Goal: Find contact information: Find contact information

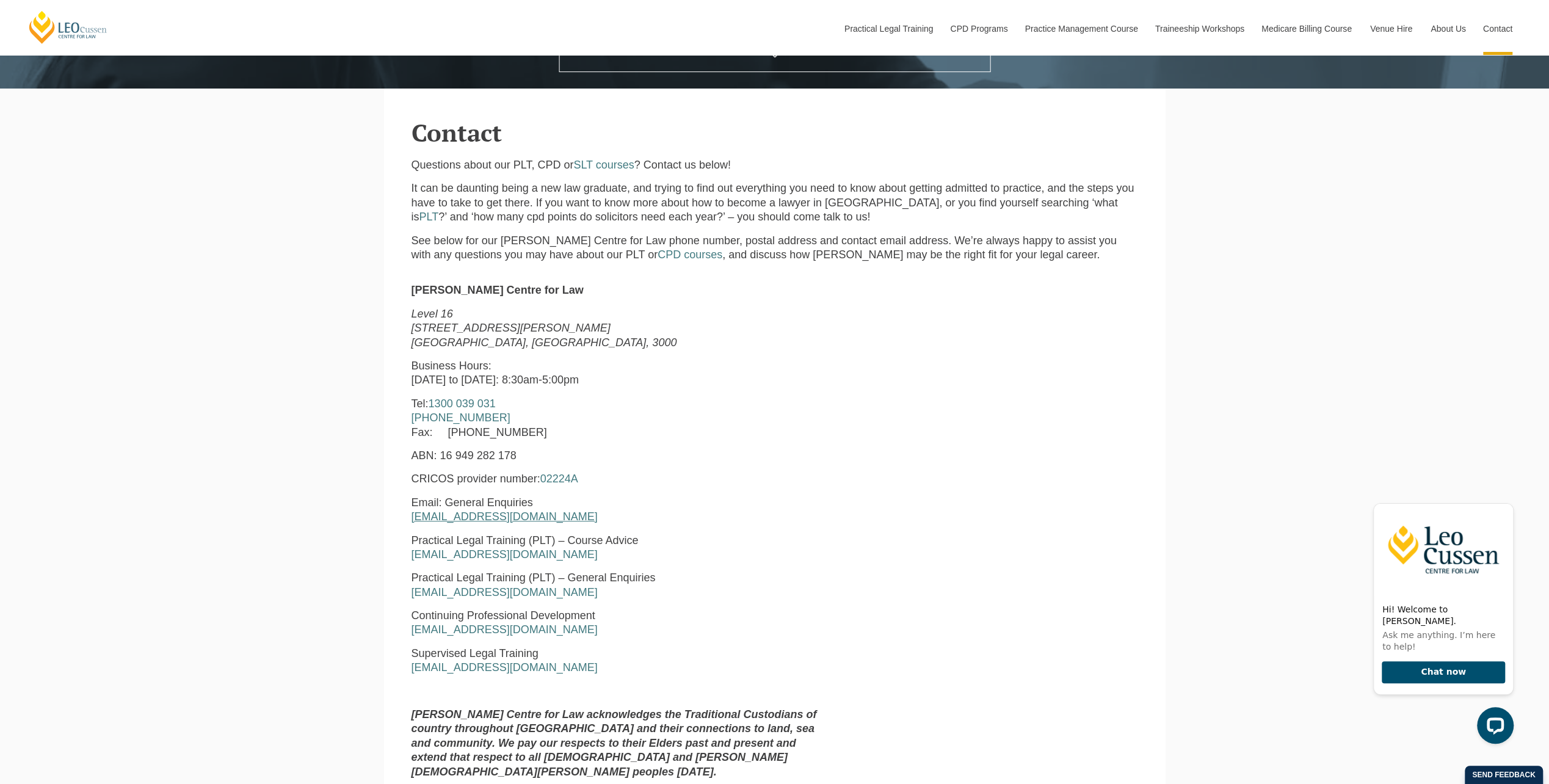
scroll to position [488, 0]
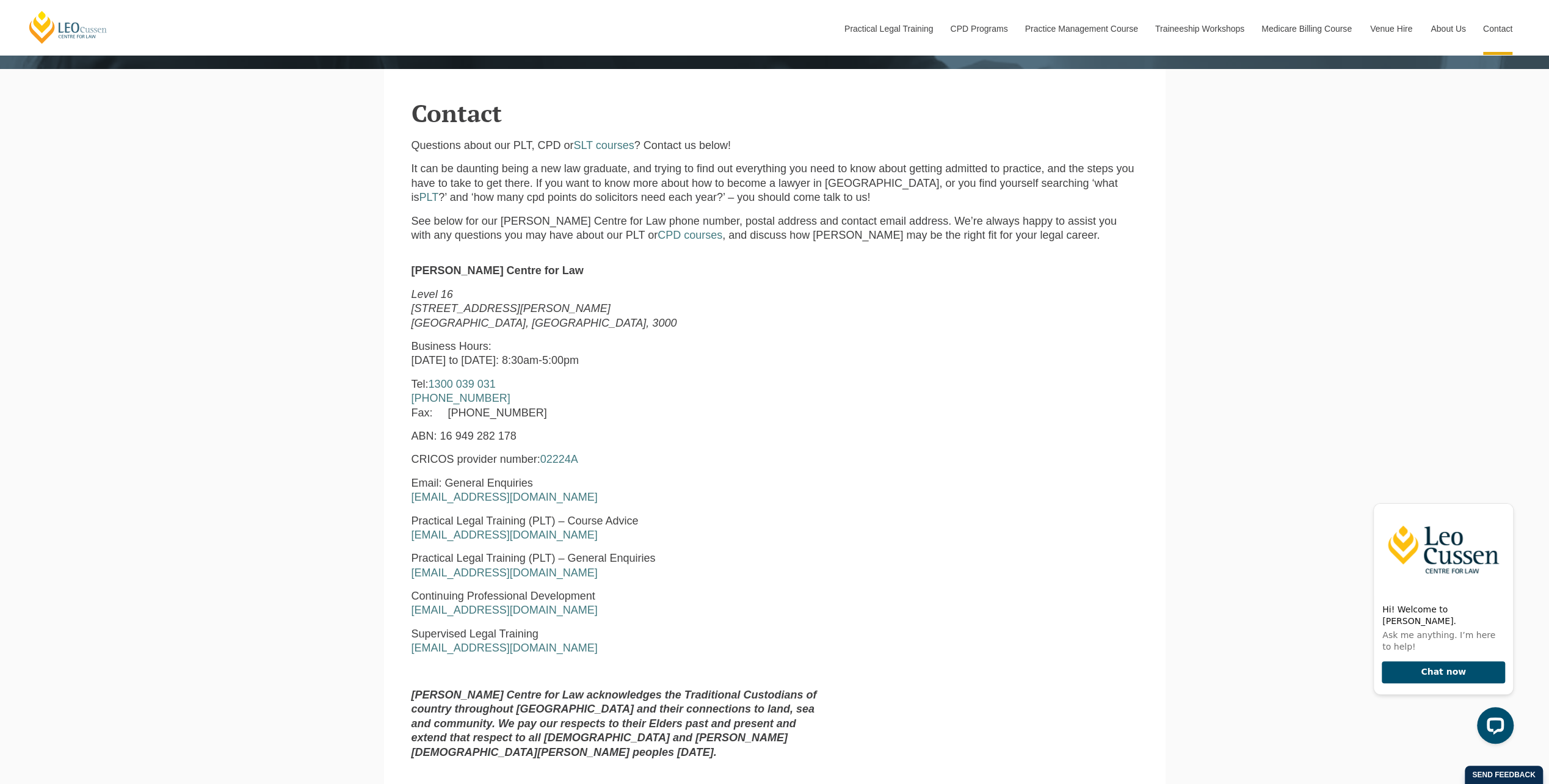
drag, startPoint x: 517, startPoint y: 385, endPoint x: 439, endPoint y: 383, distance: 78.0
click at [439, 383] on p "Tel: 1300 039 031 +61 3 8667 5667 Fax: +61 3 8667 5600" at bounding box center [619, 398] width 416 height 43
copy p "1300 039 031"
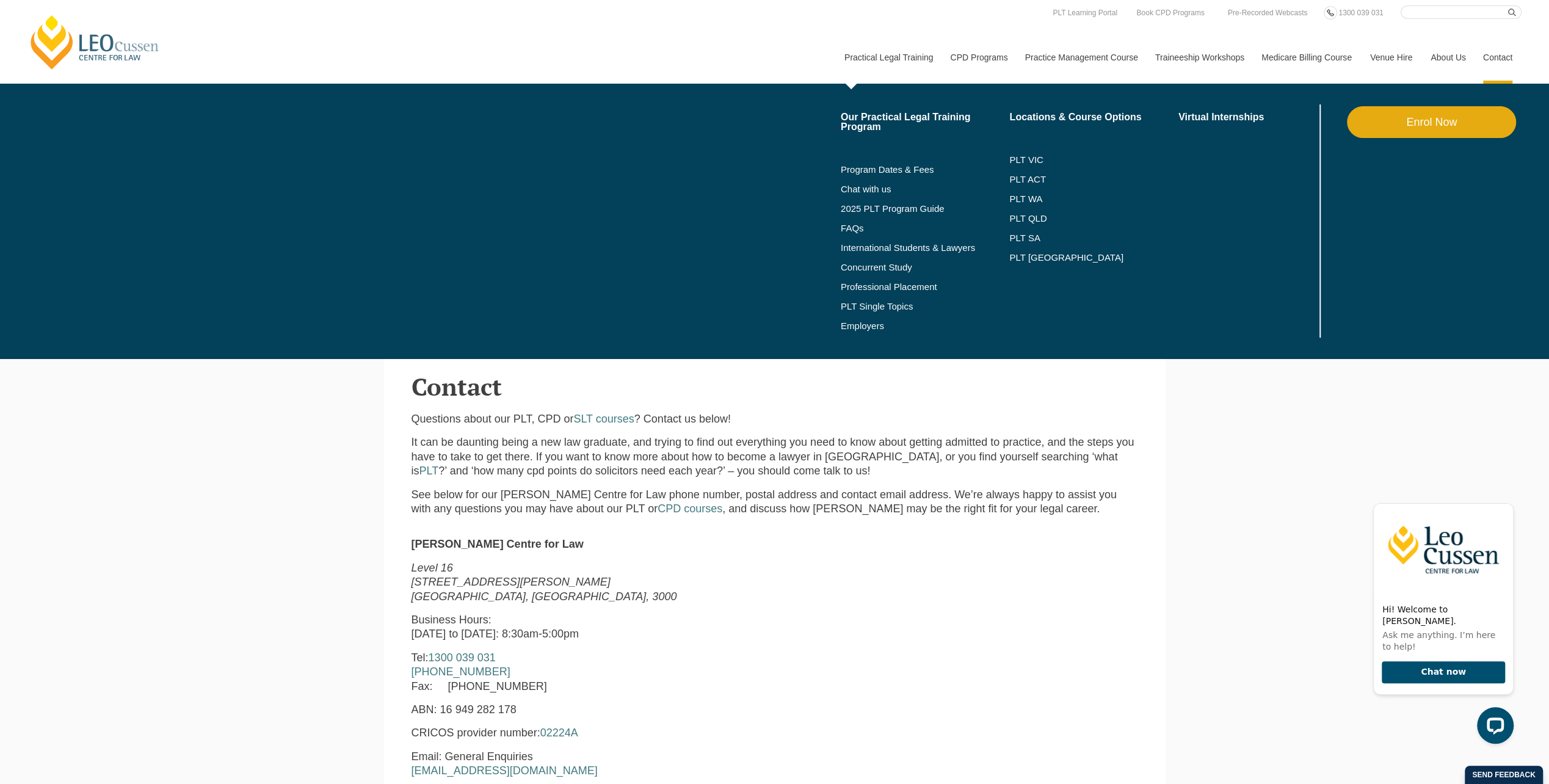
scroll to position [0, 0]
